Goal: Task Accomplishment & Management: Manage account settings

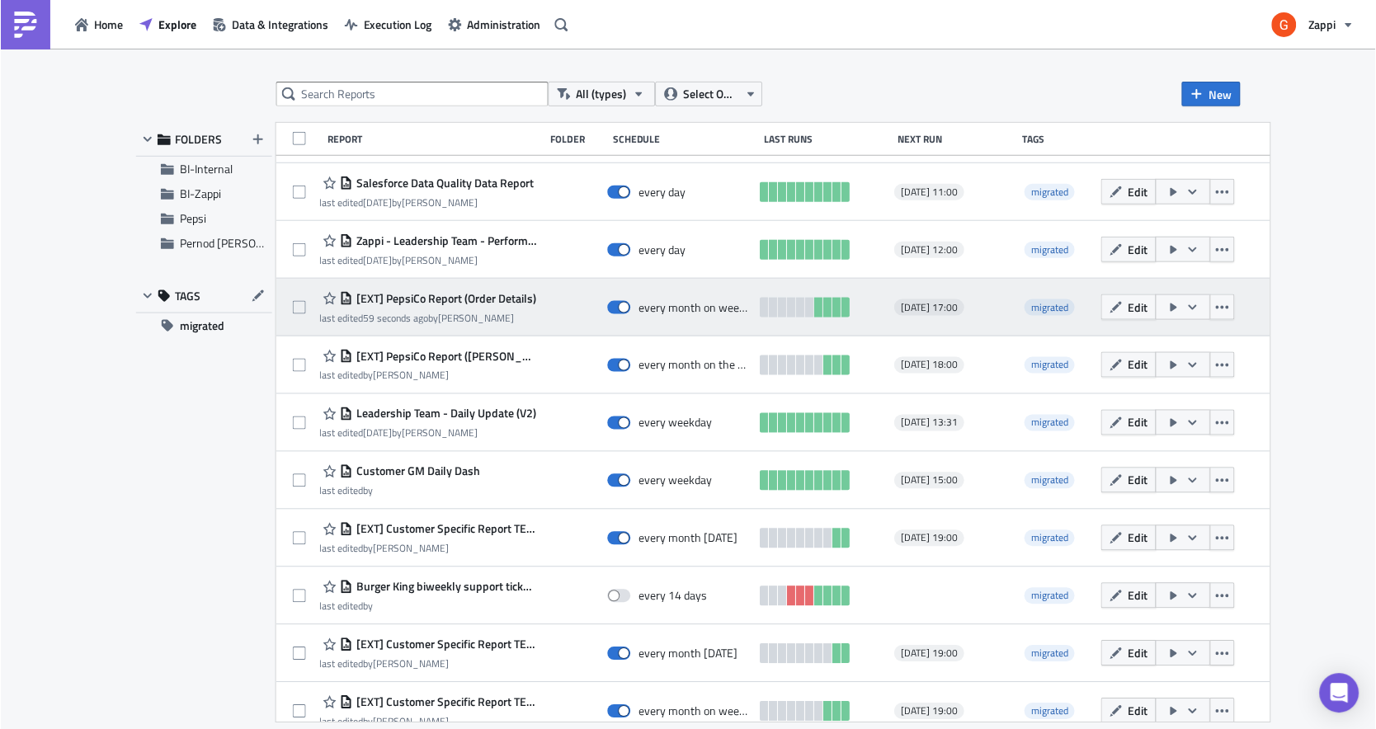
scroll to position [54, 0]
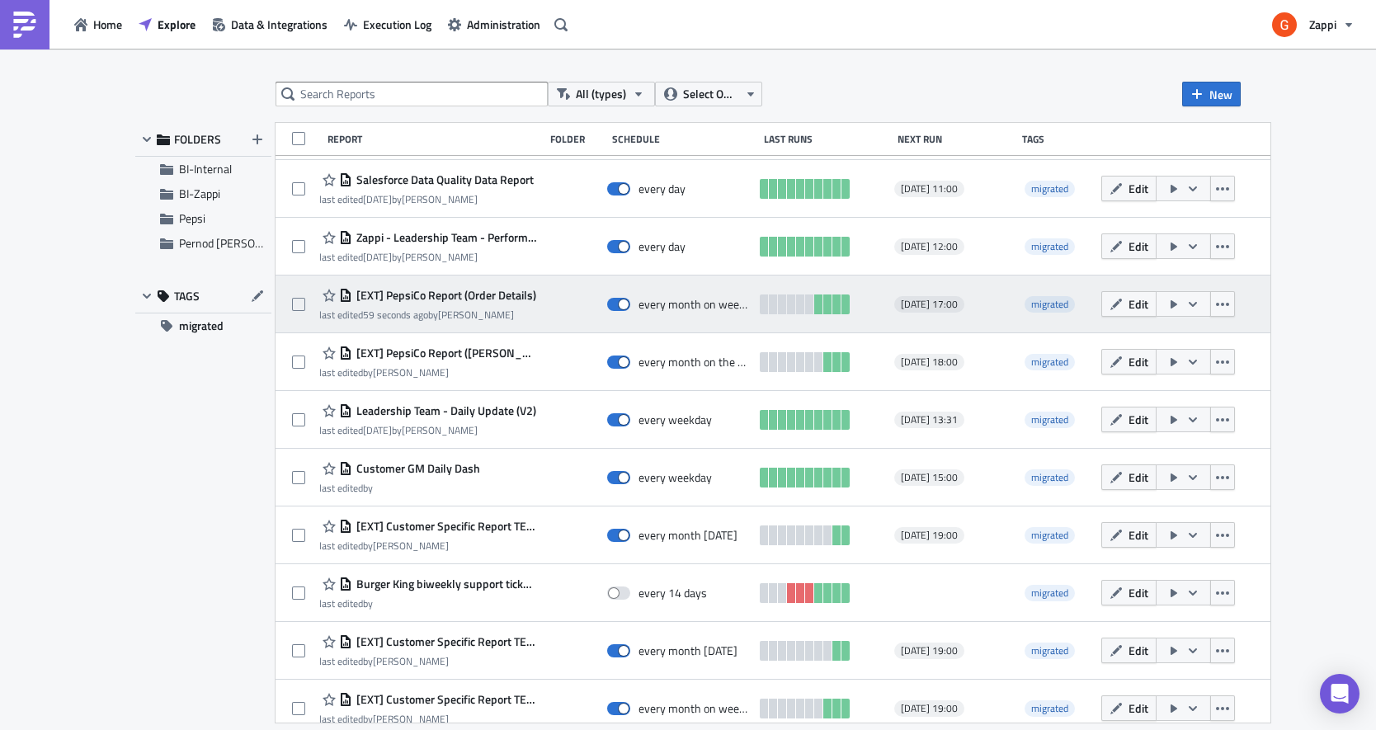
click at [417, 291] on span "[EXT] PepsiCo Report (Order Details)" at bounding box center [444, 295] width 184 height 15
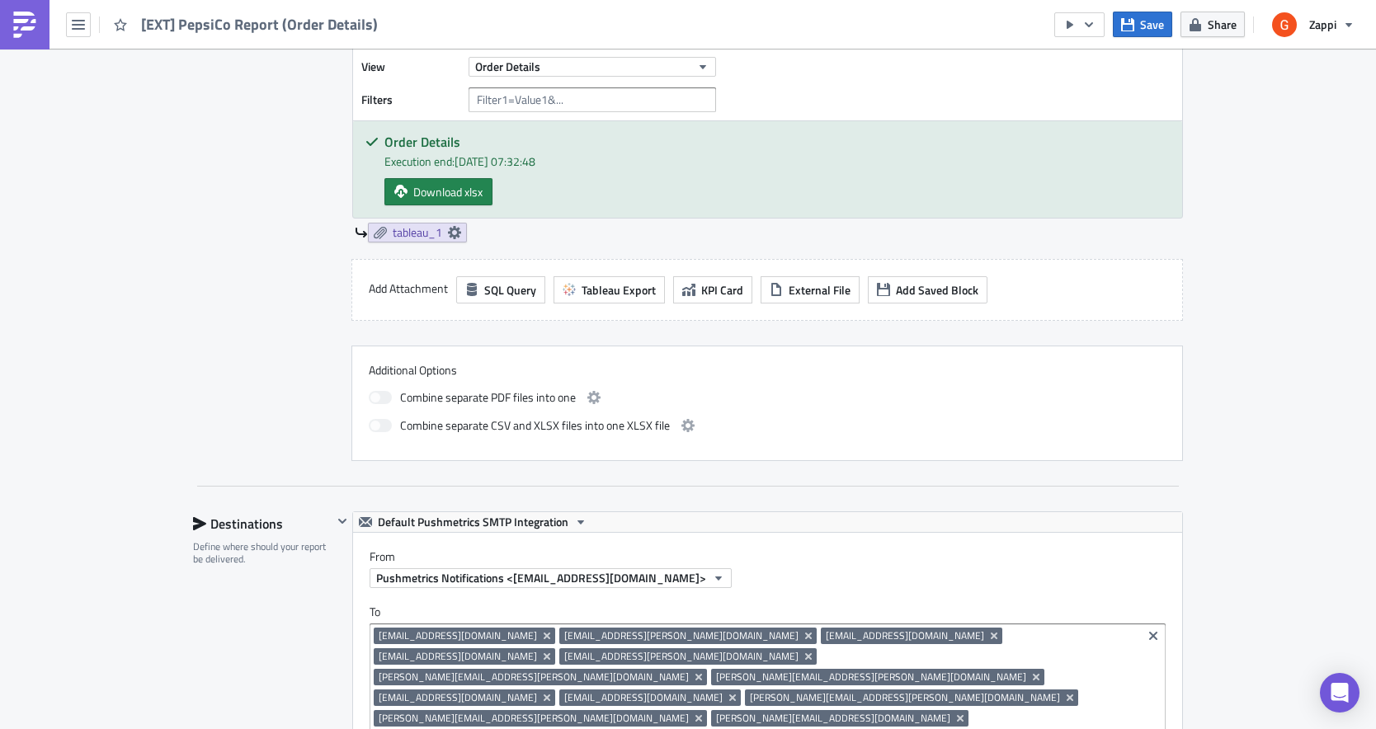
scroll to position [237, 0]
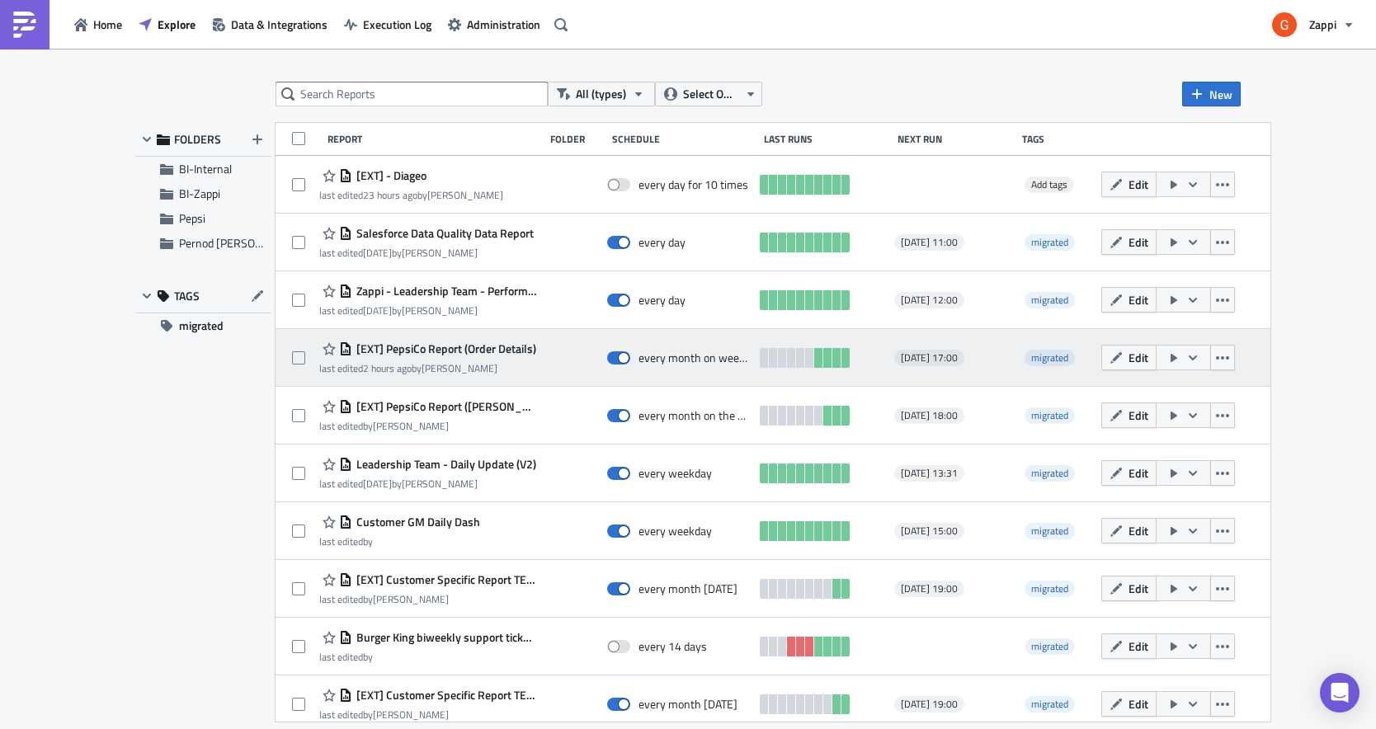
click at [813, 359] on div at bounding box center [809, 358] width 8 height 20
click at [1123, 357] on icon "button" at bounding box center [1116, 357] width 13 height 13
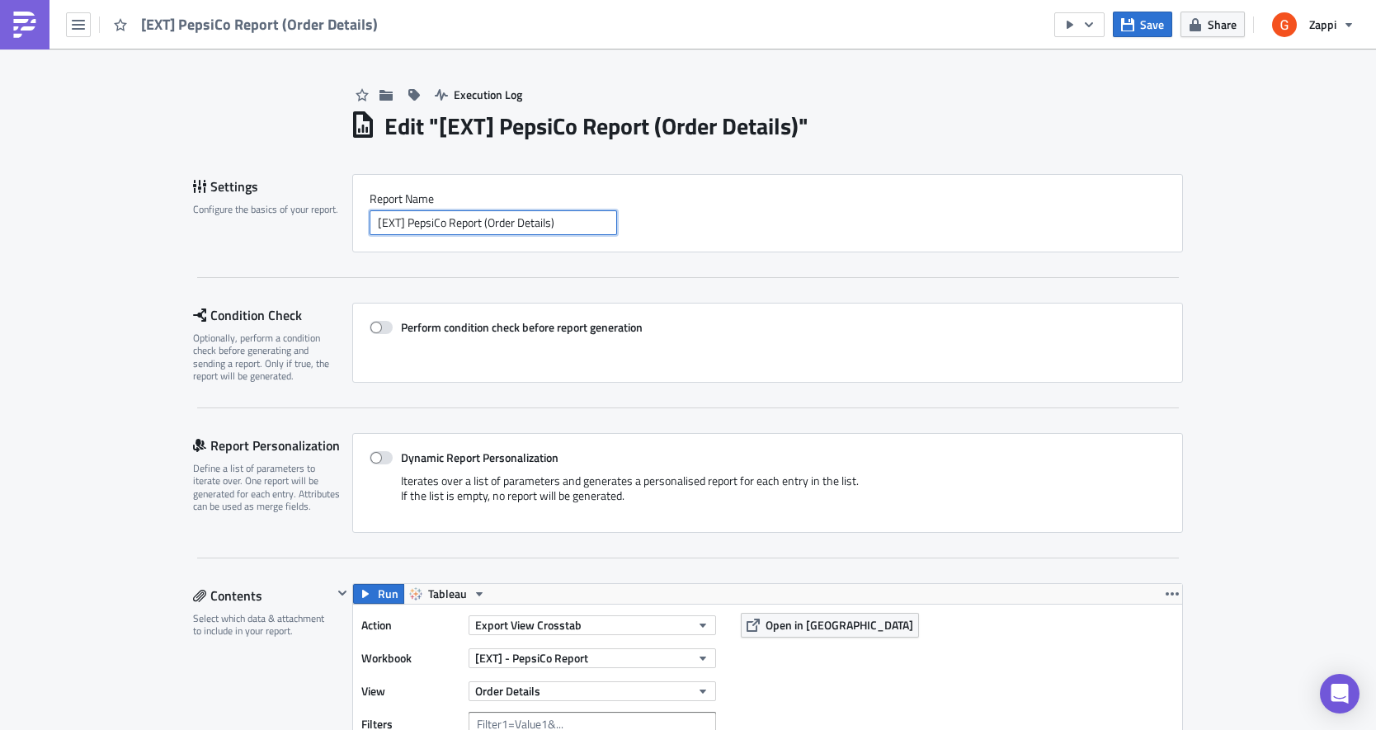
click at [429, 217] on input "[EXT] PepsiCo Report (Order Details)" at bounding box center [494, 222] width 248 height 25
click at [415, 252] on div "Report Nam﻿e [EXT] PepsiCo Report (Order Details)" at bounding box center [767, 213] width 831 height 78
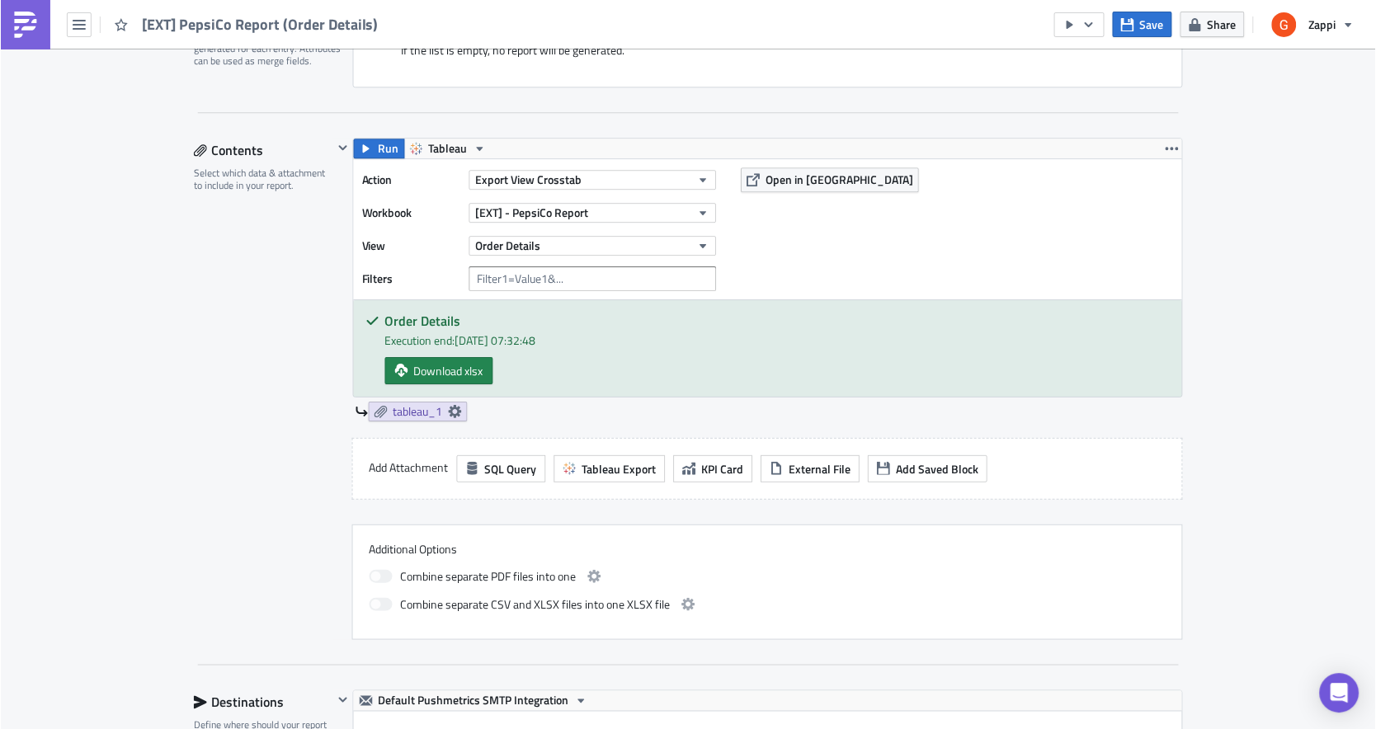
scroll to position [567, 0]
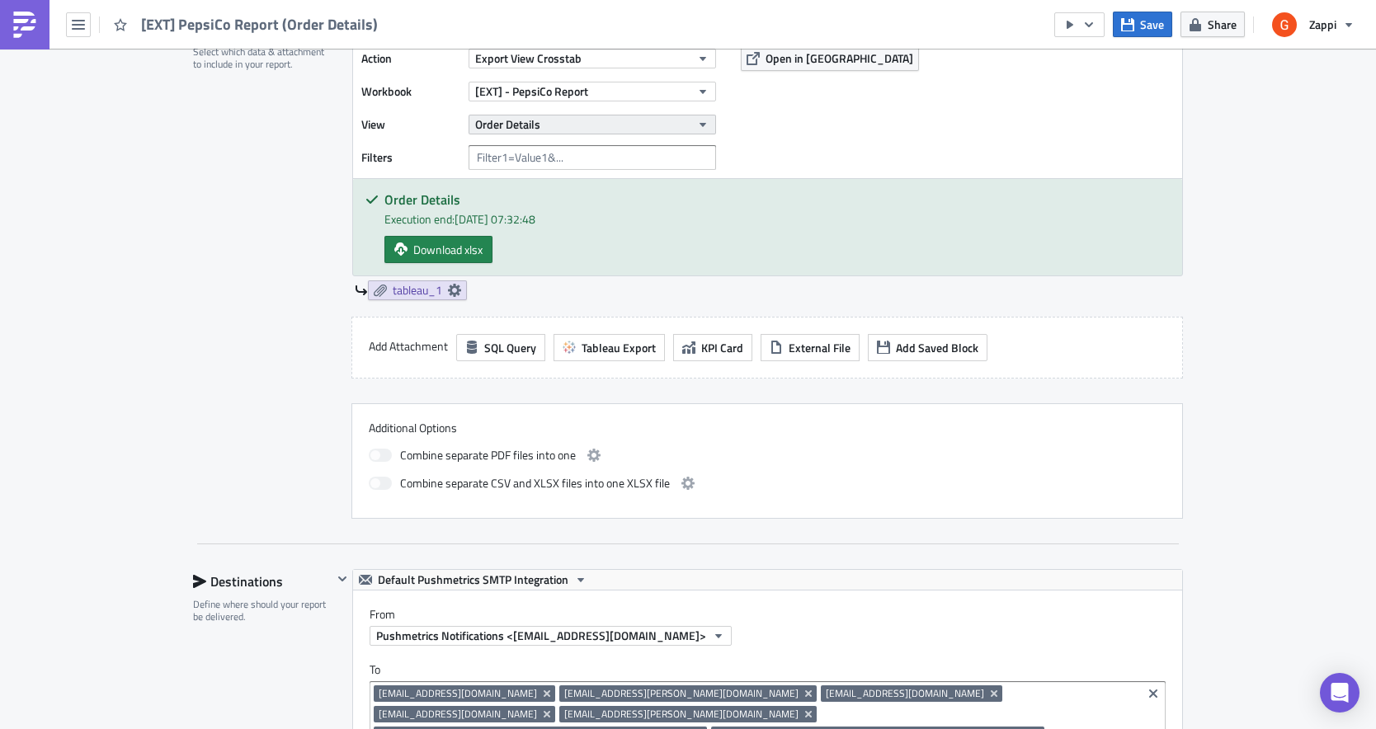
click at [549, 131] on button "Order Details" at bounding box center [593, 125] width 248 height 20
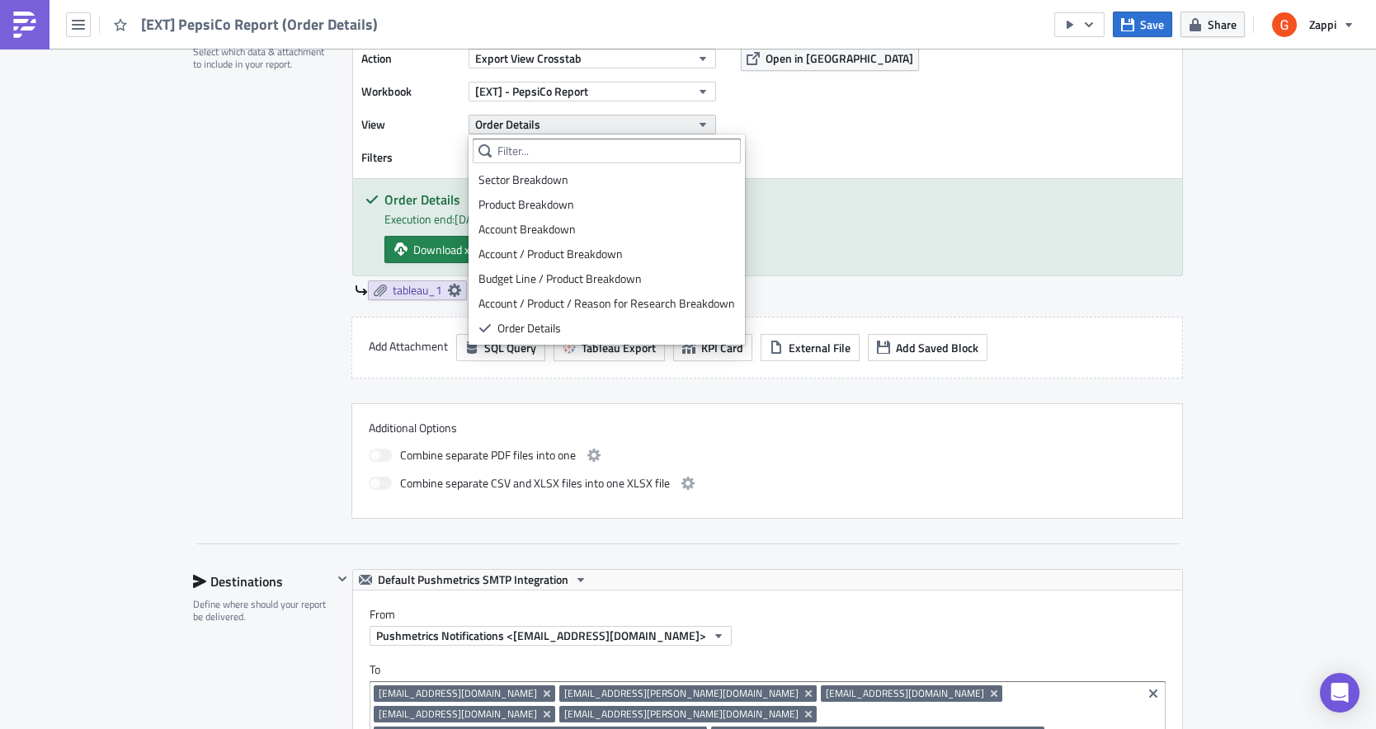
click at [549, 131] on button "Order Details" at bounding box center [593, 125] width 248 height 20
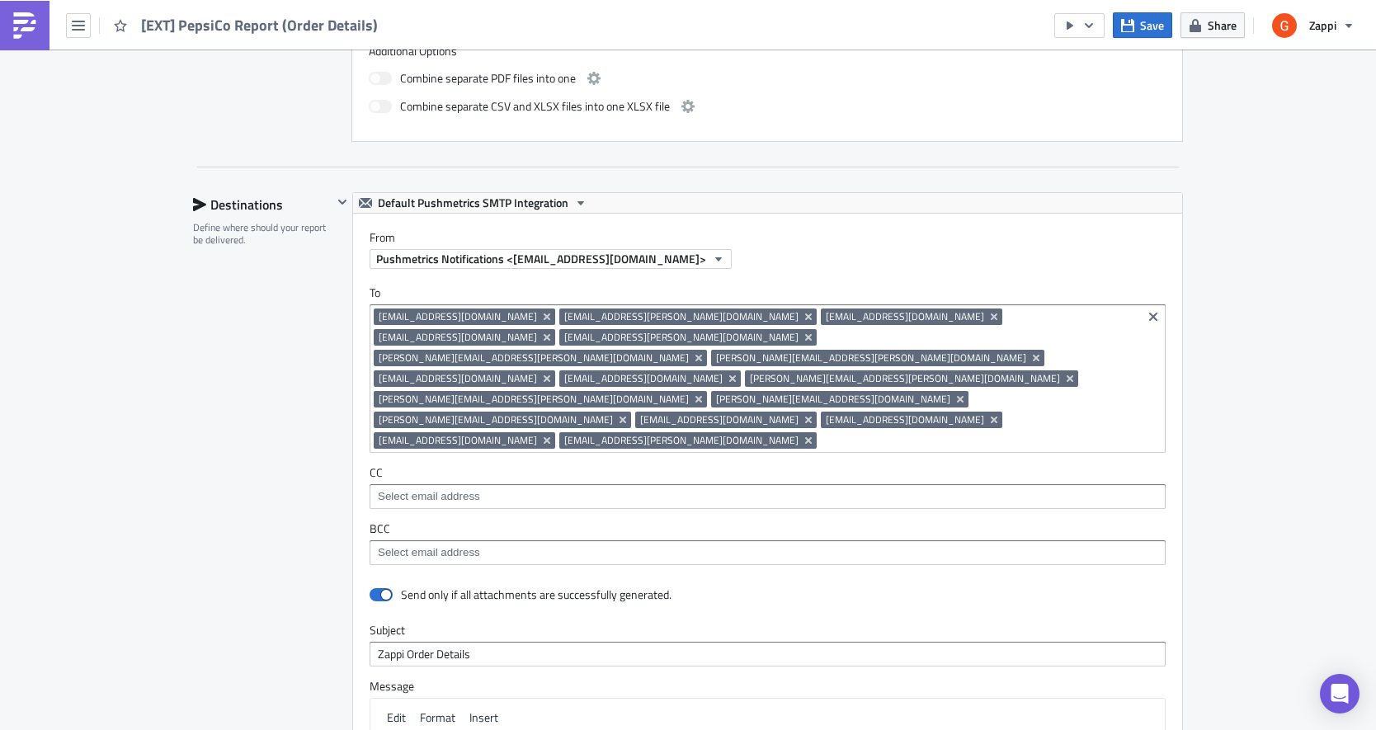
scroll to position [964, 0]
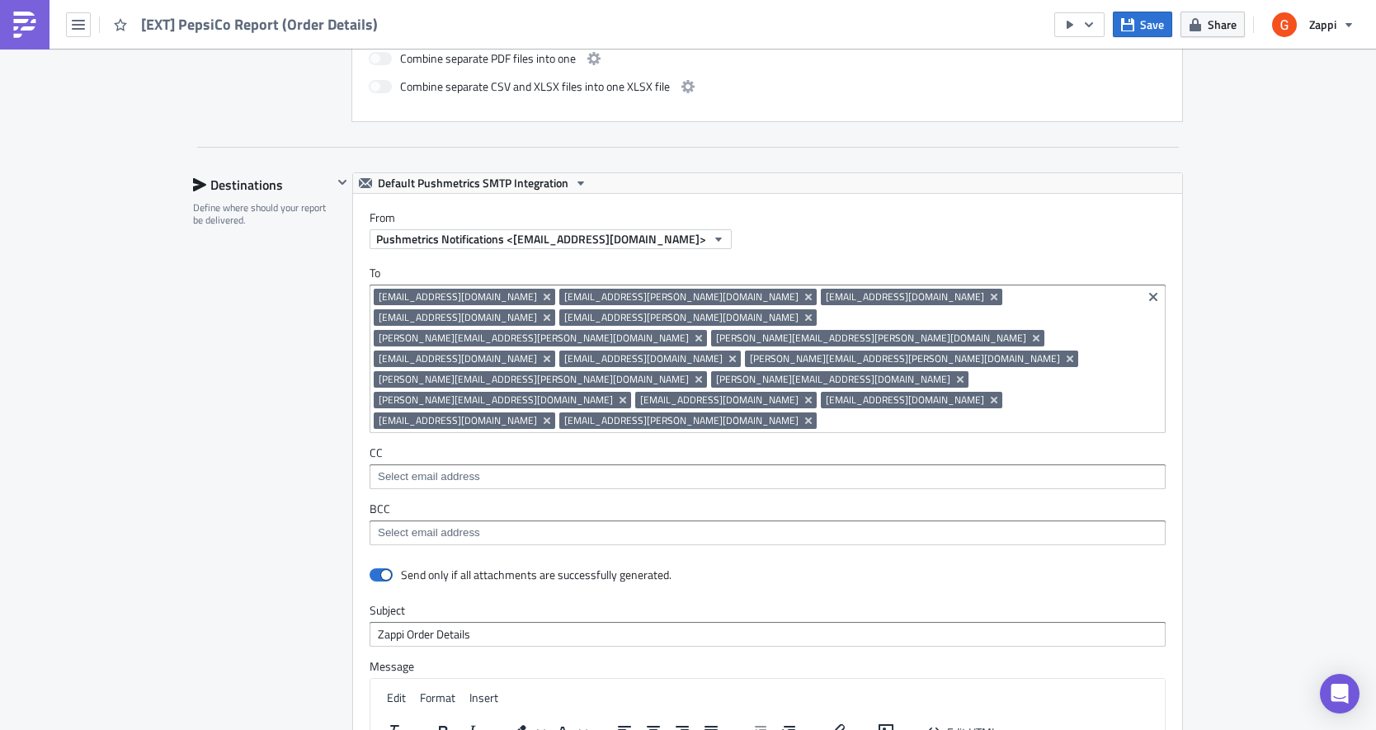
click at [861, 413] on input at bounding box center [979, 421] width 317 height 17
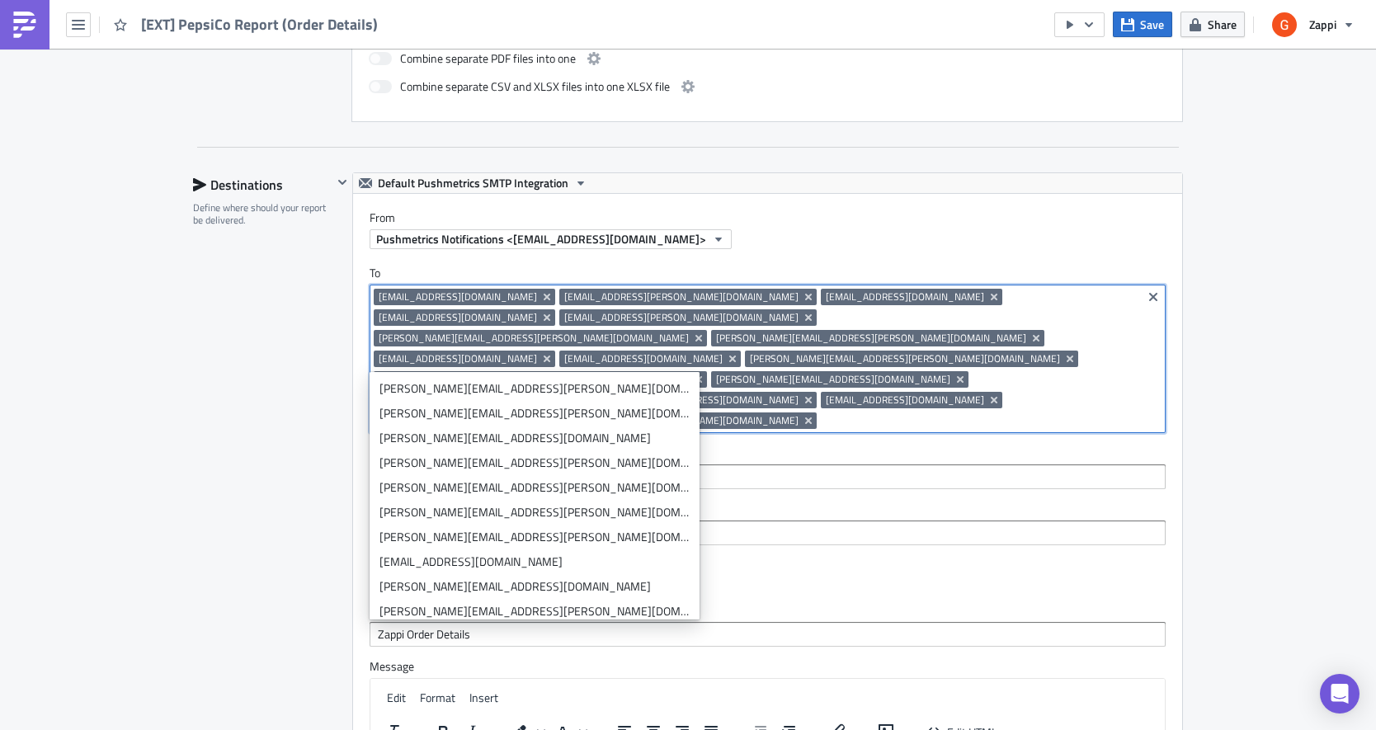
paste input "[PERSON_NAME][DOMAIN_NAME][EMAIL_ADDRESS][PERSON_NAME][DOMAIN_NAME]"
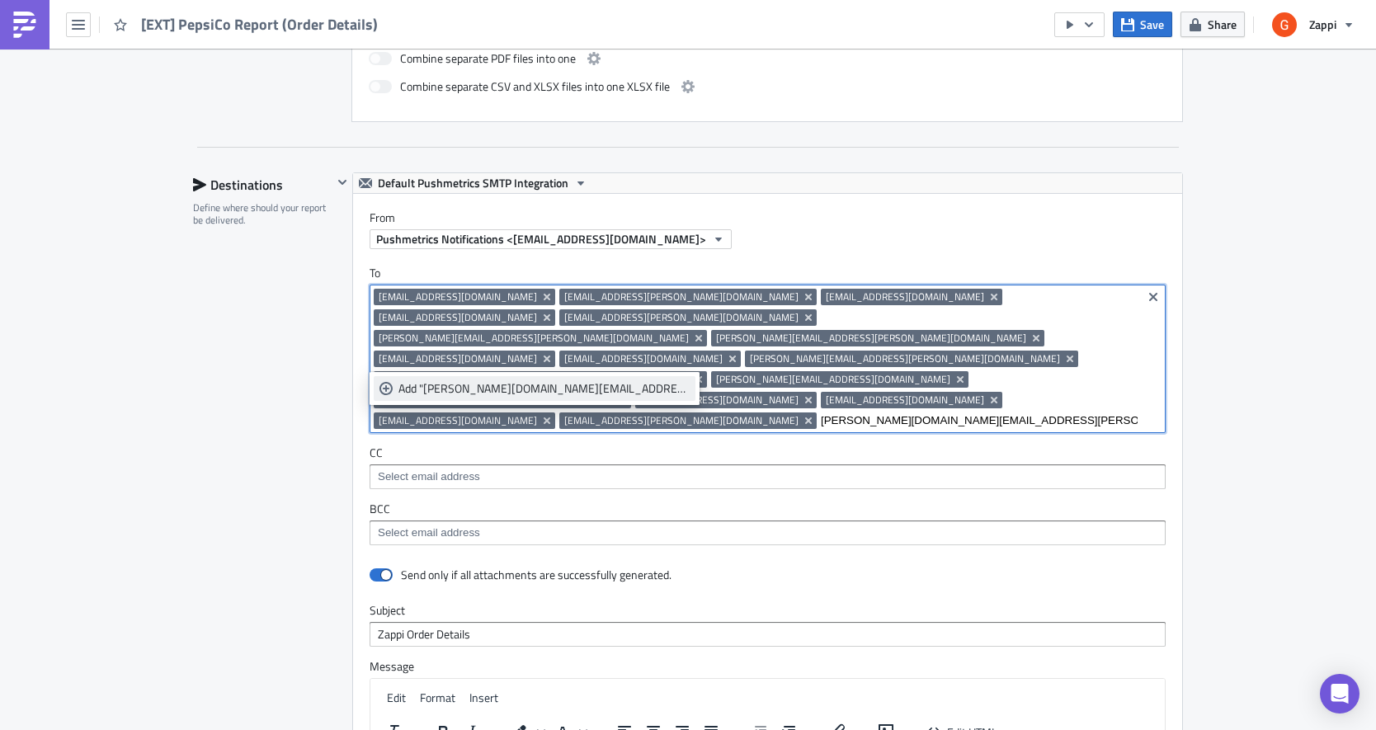
type input "[PERSON_NAME][DOMAIN_NAME][EMAIL_ADDRESS][PERSON_NAME][DOMAIN_NAME]"
click at [459, 381] on div "Add "[PERSON_NAME][DOMAIN_NAME][EMAIL_ADDRESS][PERSON_NAME][DOMAIN_NAME]"" at bounding box center [543, 388] width 291 height 17
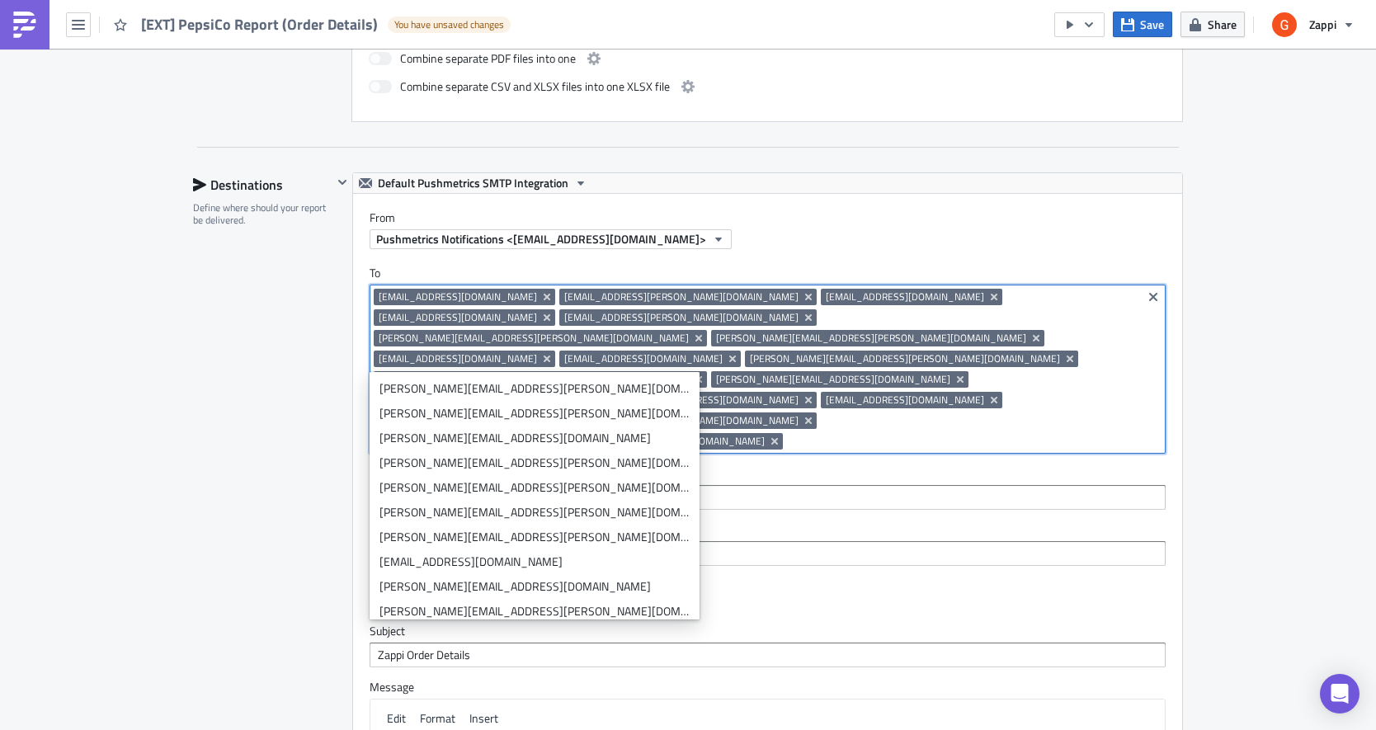
click at [1062, 433] on input at bounding box center [962, 441] width 351 height 17
paste input "[PERSON_NAME][EMAIL_ADDRESS][PERSON_NAME][DOMAIN_NAME]"
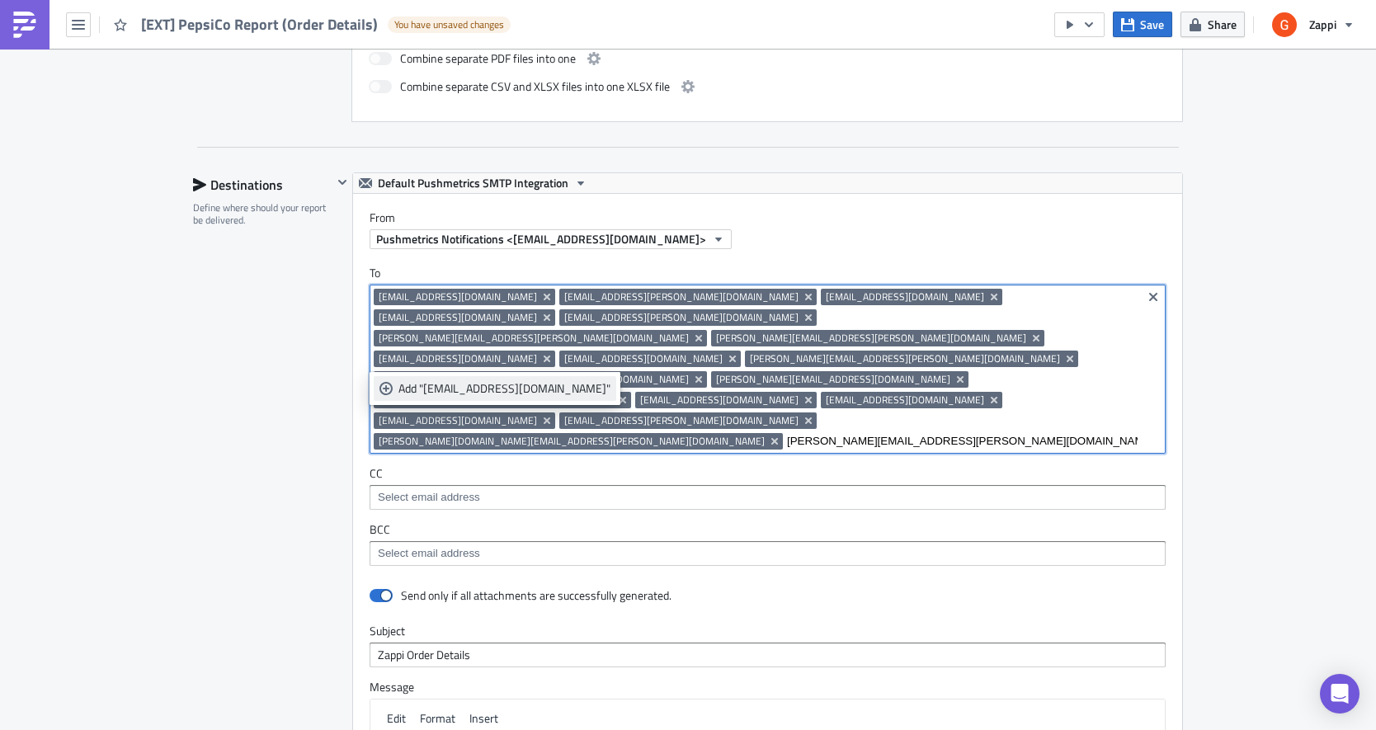
type input "[PERSON_NAME][EMAIL_ADDRESS][PERSON_NAME][DOMAIN_NAME]"
click at [521, 389] on div "Add "[EMAIL_ADDRESS][DOMAIN_NAME]"" at bounding box center [504, 388] width 212 height 17
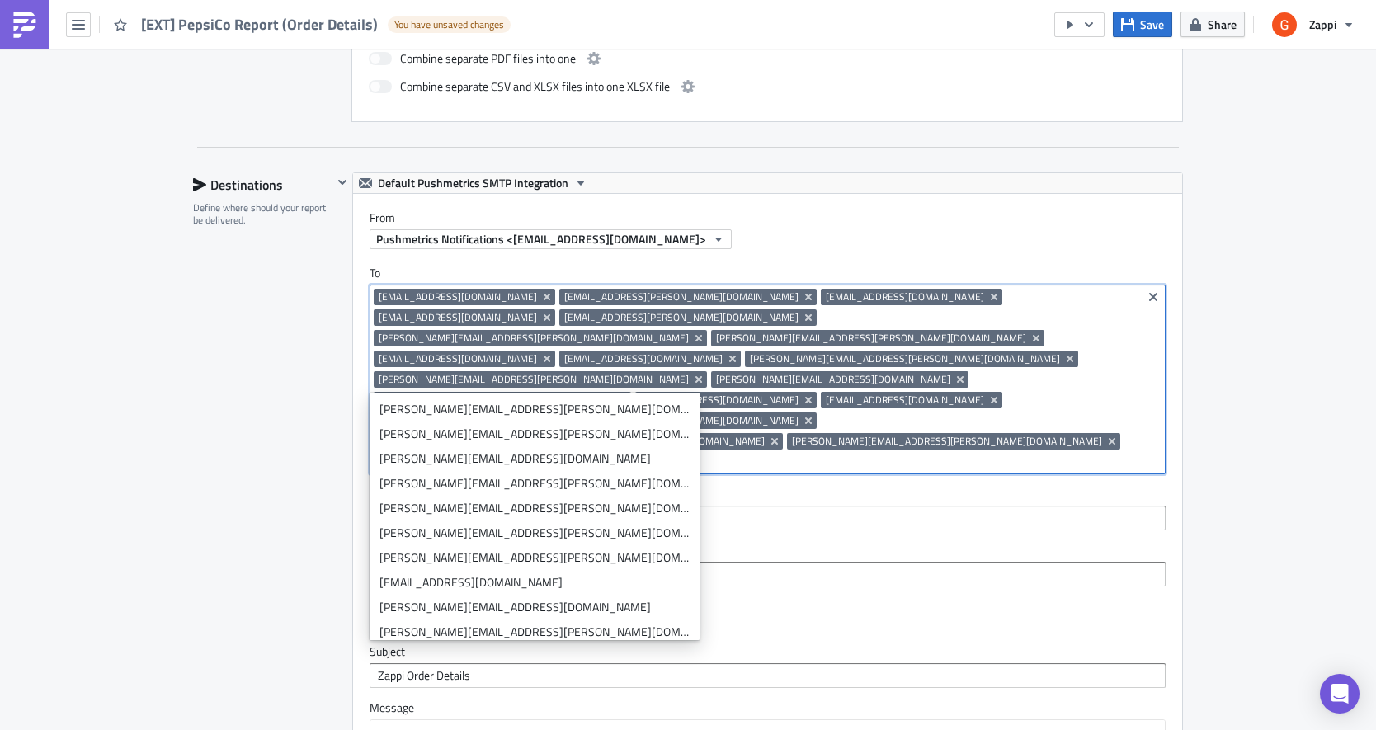
click at [1184, 536] on div "Execution Log Edit " [EXT] PepsiCo Report (Order Details) " Draft Settings Conf…" at bounding box center [688, 227] width 1023 height 2285
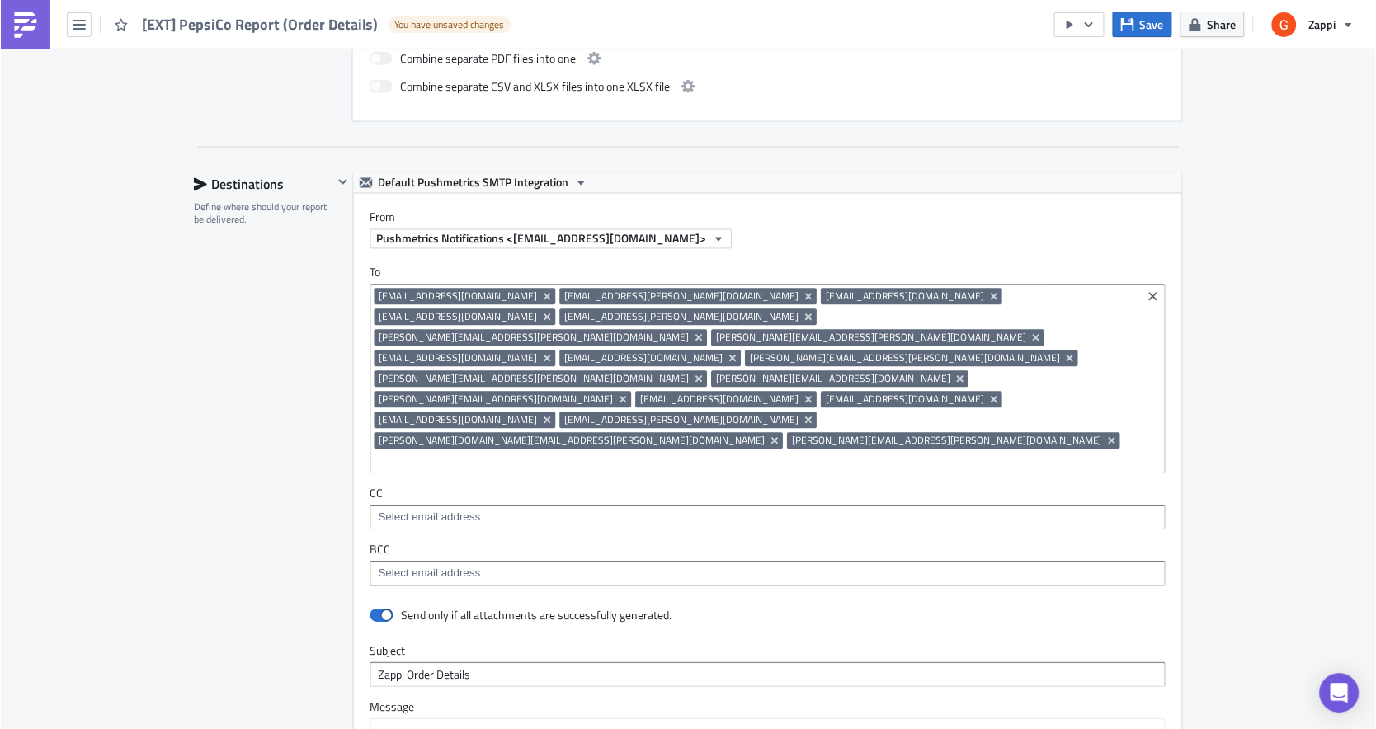
scroll to position [1520, 0]
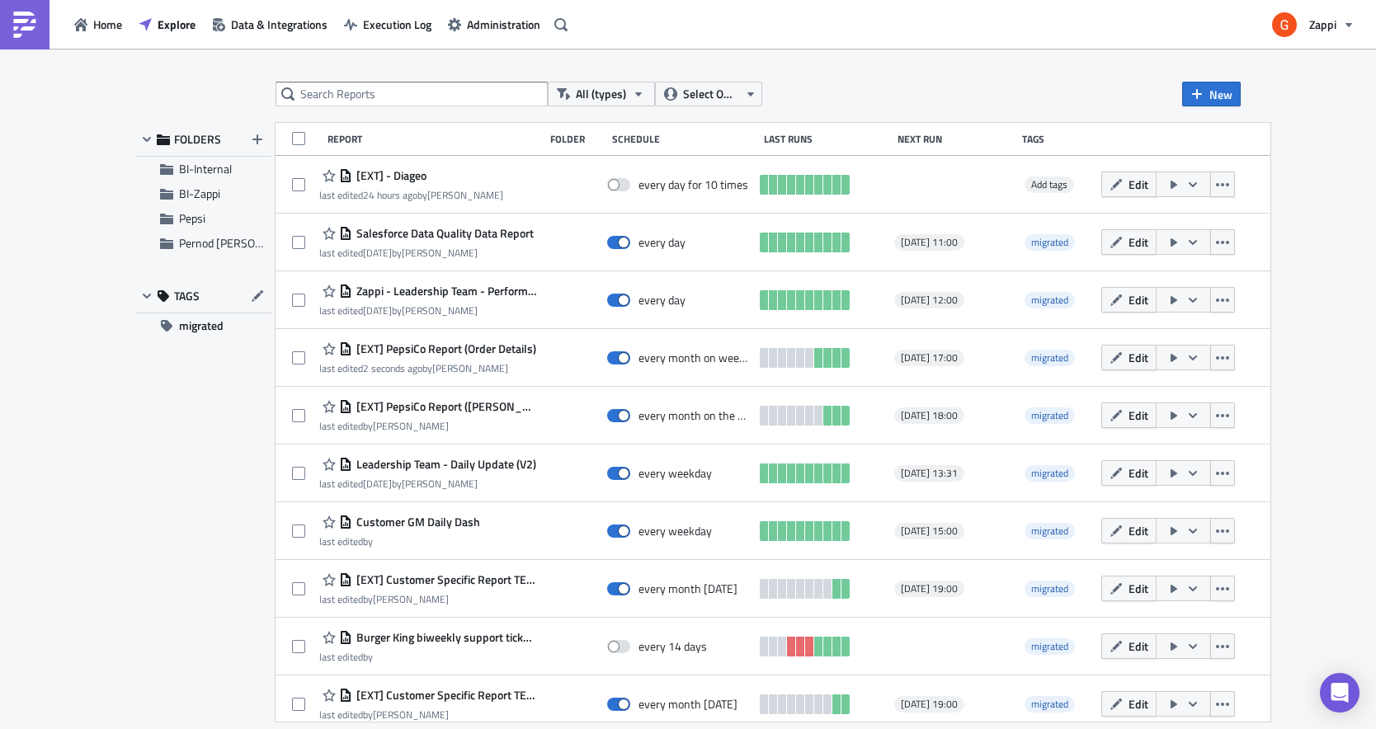
click at [185, 444] on div "FOLDERS BI-Internal BI-Zappi Pepsi Pernod [PERSON_NAME] TAGS migrated" at bounding box center [203, 422] width 136 height 599
